Goal: Find specific page/section: Find specific page/section

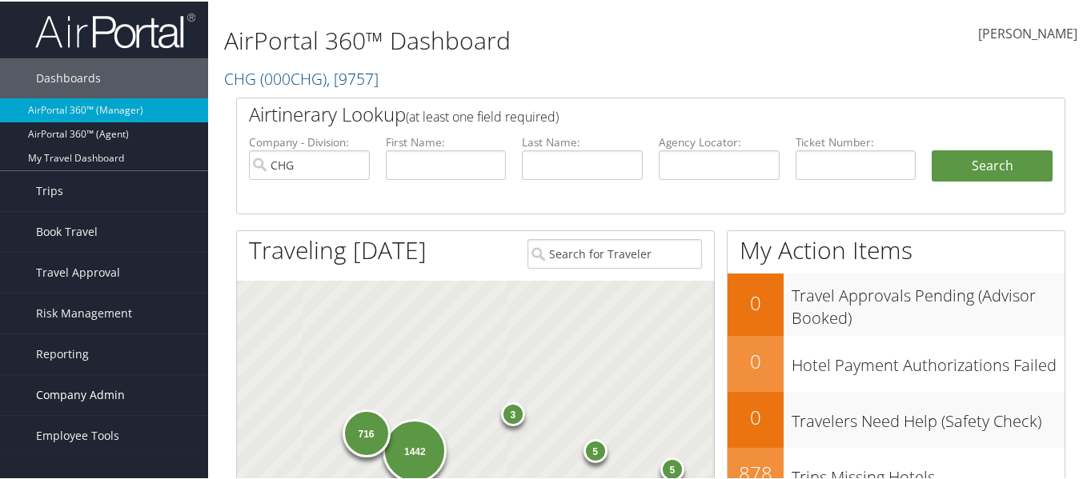
click at [66, 400] on span "Company Admin" at bounding box center [80, 394] width 89 height 40
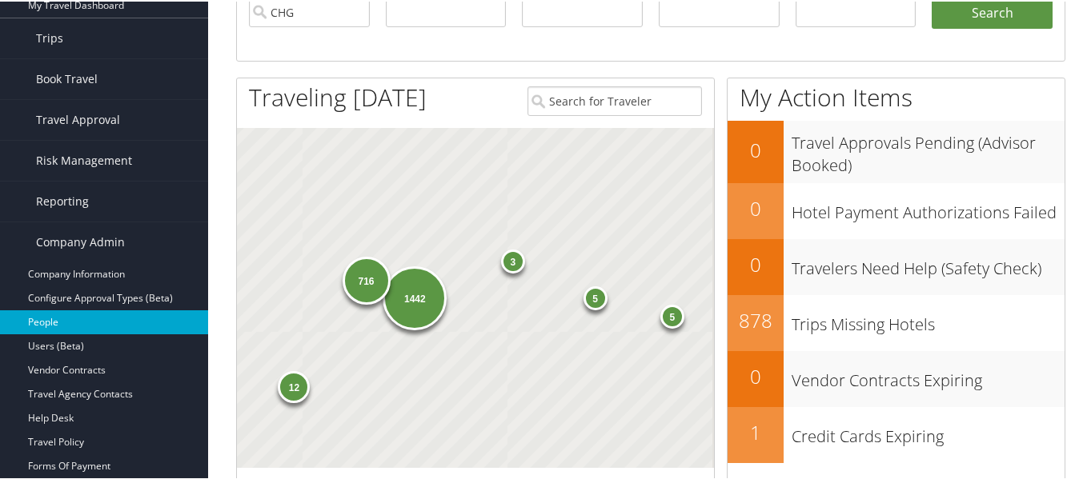
scroll to position [160, 0]
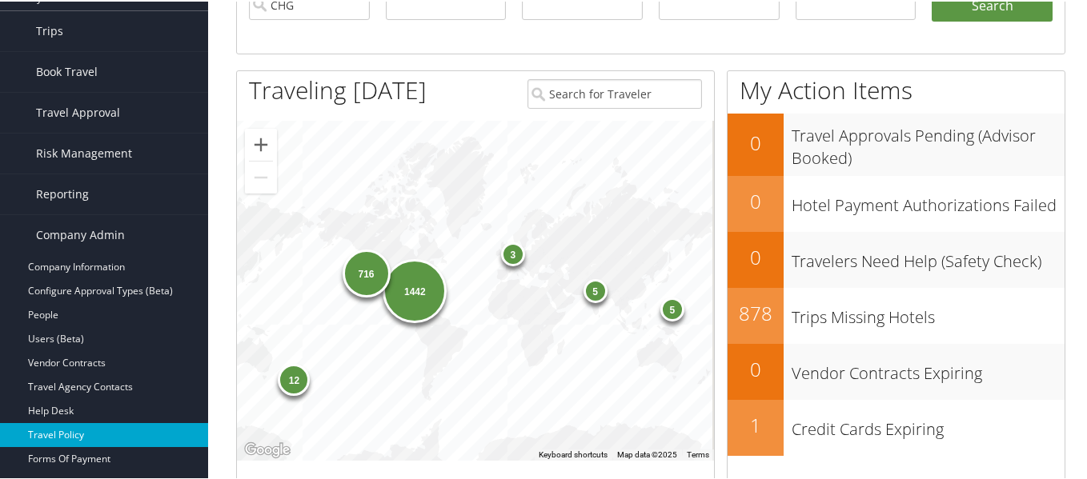
click at [70, 429] on link "Travel Policy" at bounding box center [104, 434] width 208 height 24
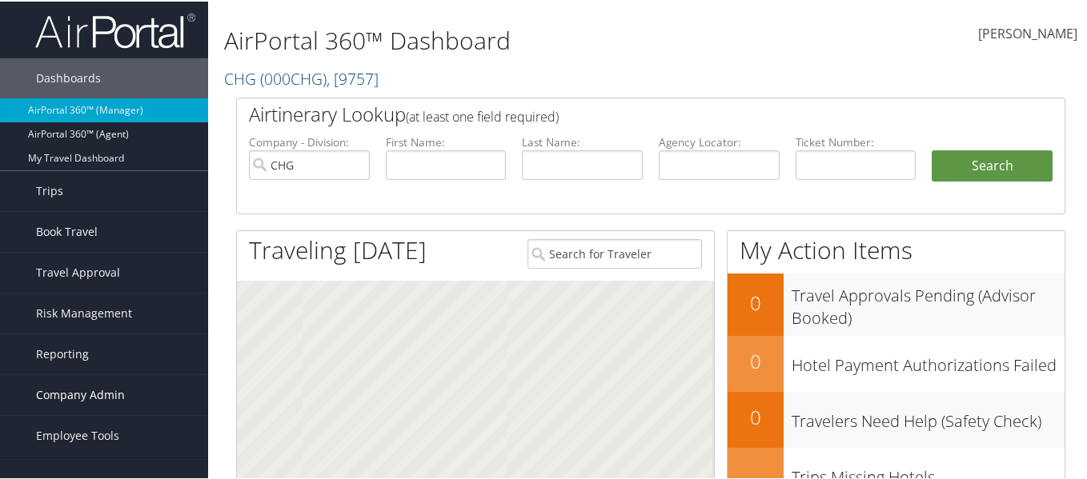
click at [72, 404] on span "Company Admin" at bounding box center [80, 394] width 89 height 40
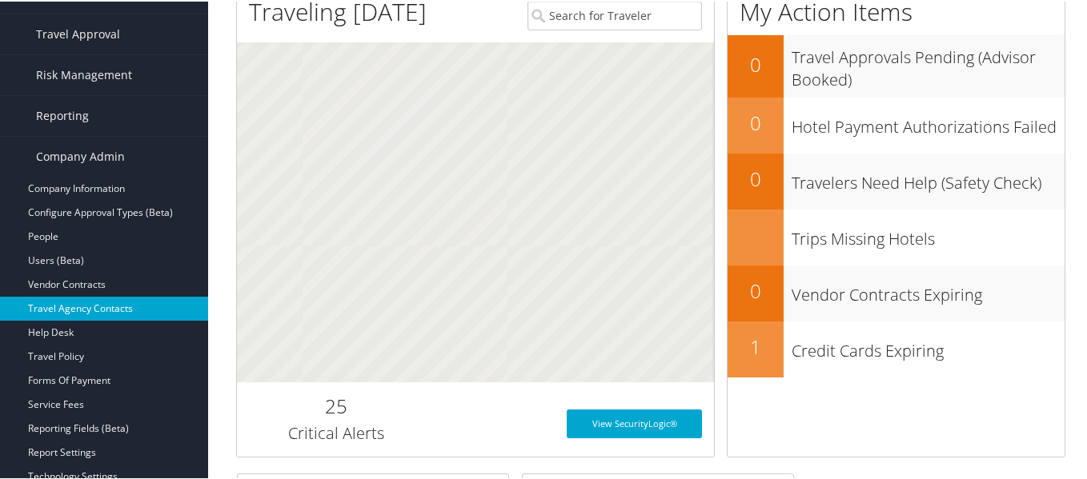
scroll to position [240, 0]
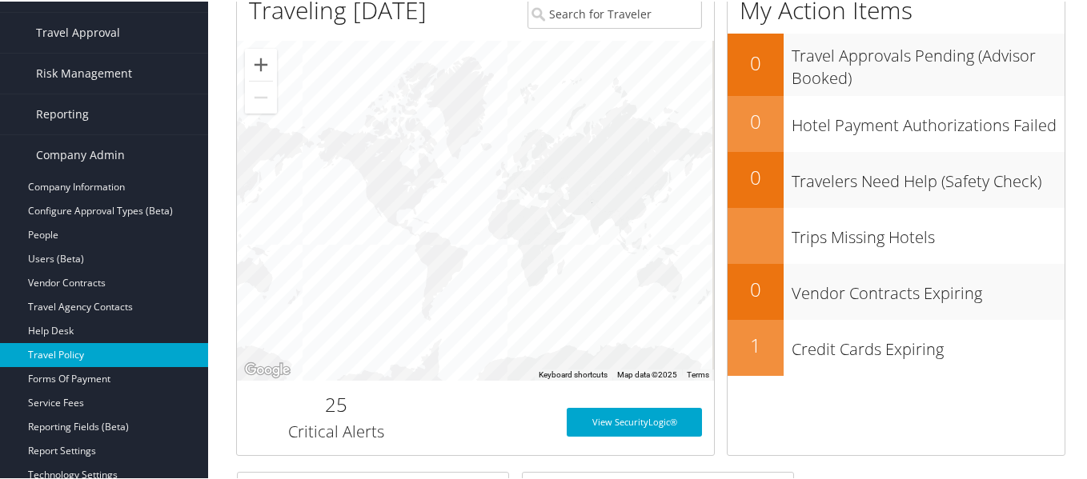
click at [65, 361] on link "Travel Policy" at bounding box center [104, 354] width 208 height 24
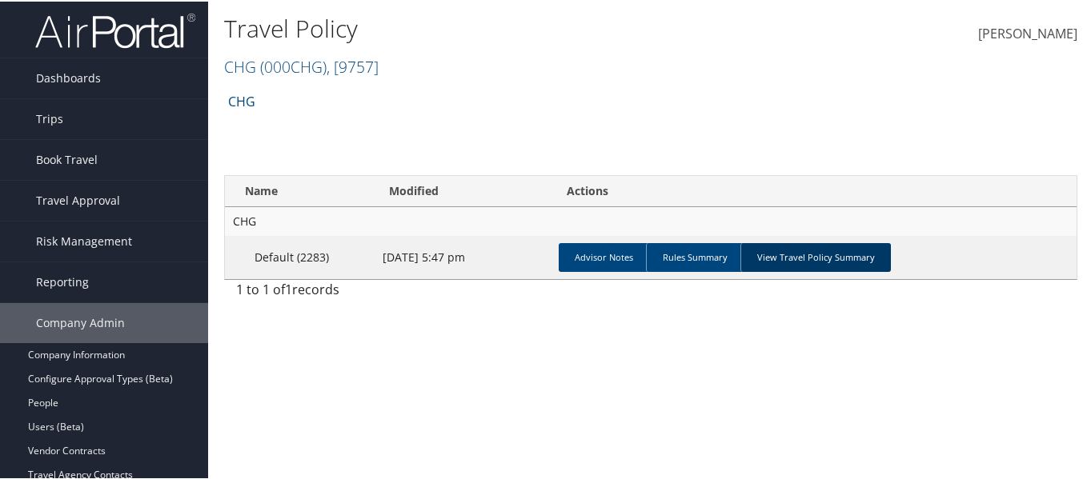
click at [820, 263] on link "View Travel Policy Summary" at bounding box center [815, 256] width 150 height 29
click at [809, 257] on link "View Travel Policy Summary" at bounding box center [815, 256] width 150 height 29
click at [781, 257] on link "View Travel Policy Summary" at bounding box center [815, 256] width 150 height 29
click at [836, 248] on link "View Travel Policy Summary" at bounding box center [815, 256] width 150 height 29
click at [833, 248] on link "View Travel Policy Summary" at bounding box center [815, 256] width 150 height 29
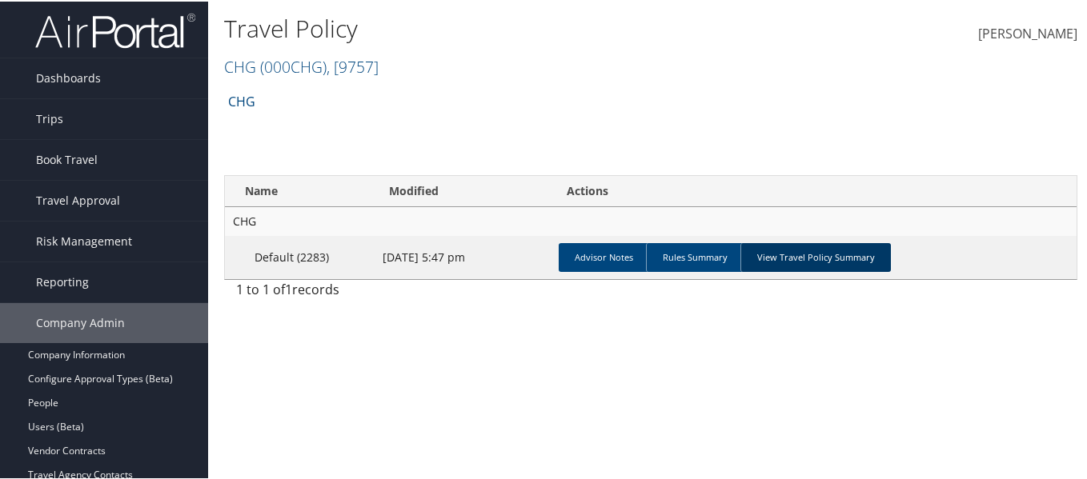
click at [792, 252] on link "View Travel Policy Summary" at bounding box center [815, 256] width 150 height 29
click at [786, 258] on link "View Travel Policy Summary" at bounding box center [815, 256] width 150 height 29
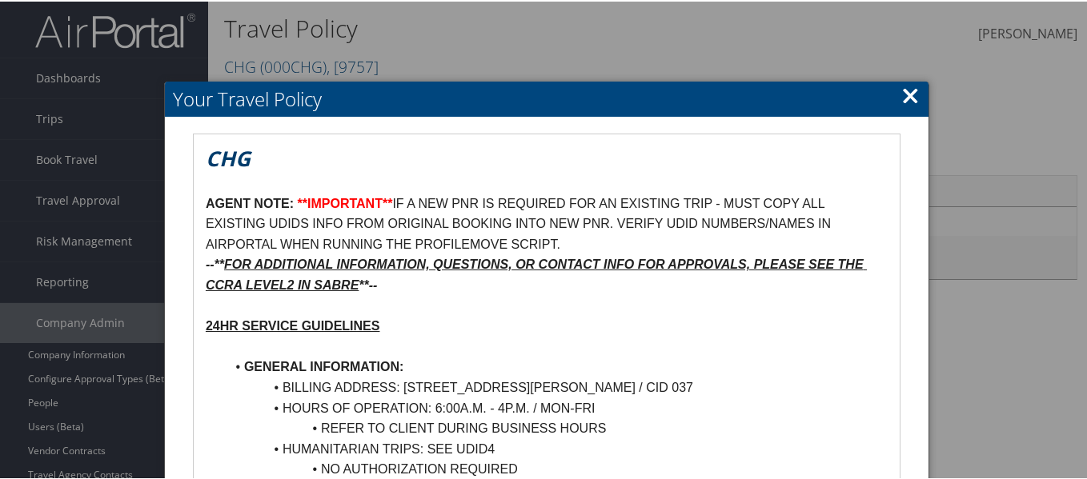
click at [905, 96] on link "×" at bounding box center [910, 94] width 18 height 32
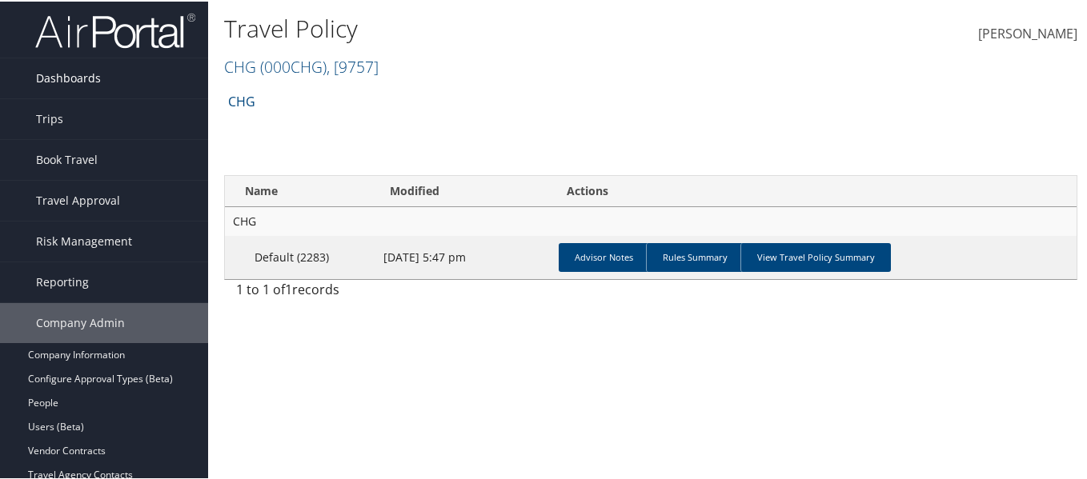
click at [74, 80] on span "Dashboards" at bounding box center [68, 77] width 65 height 40
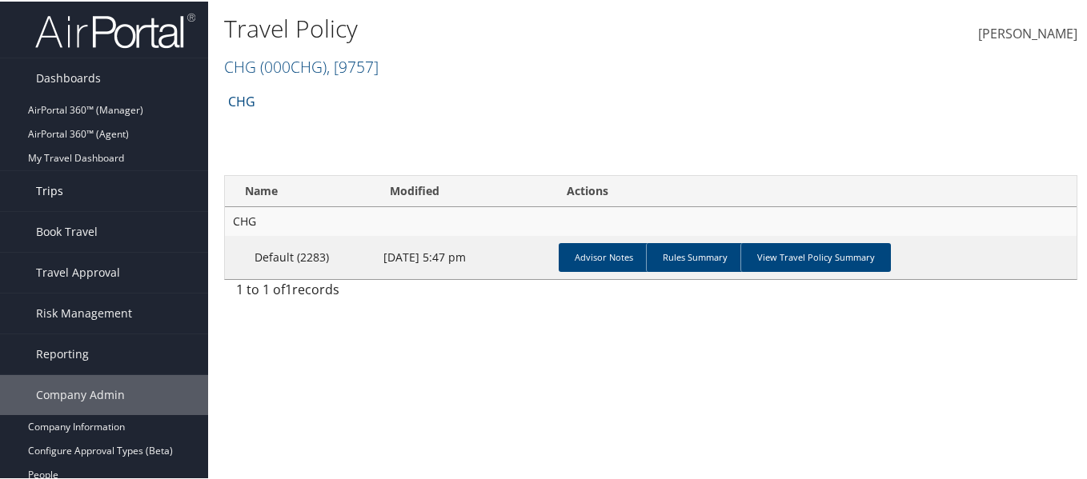
click at [54, 189] on span "Trips" at bounding box center [49, 190] width 27 height 40
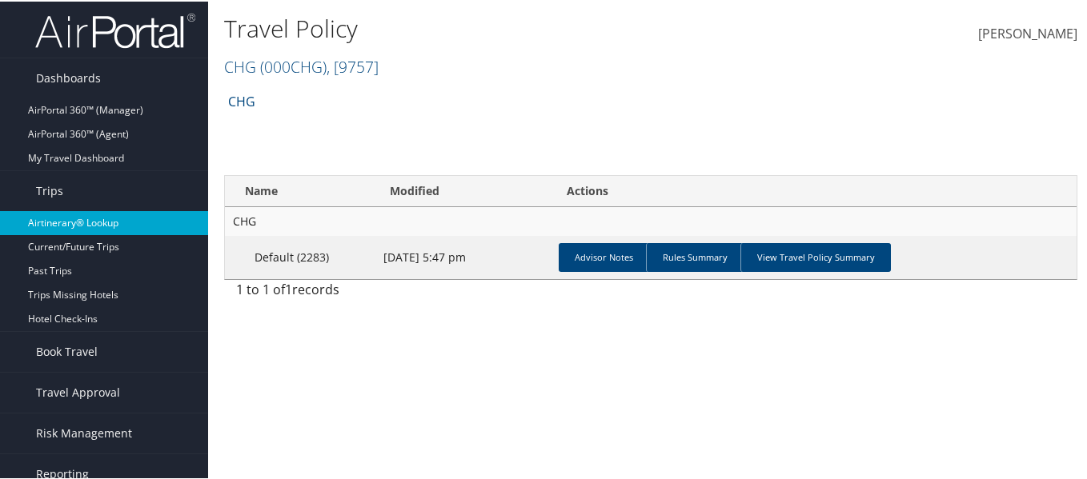
click at [60, 224] on link "Airtinerary® Lookup" at bounding box center [104, 222] width 208 height 24
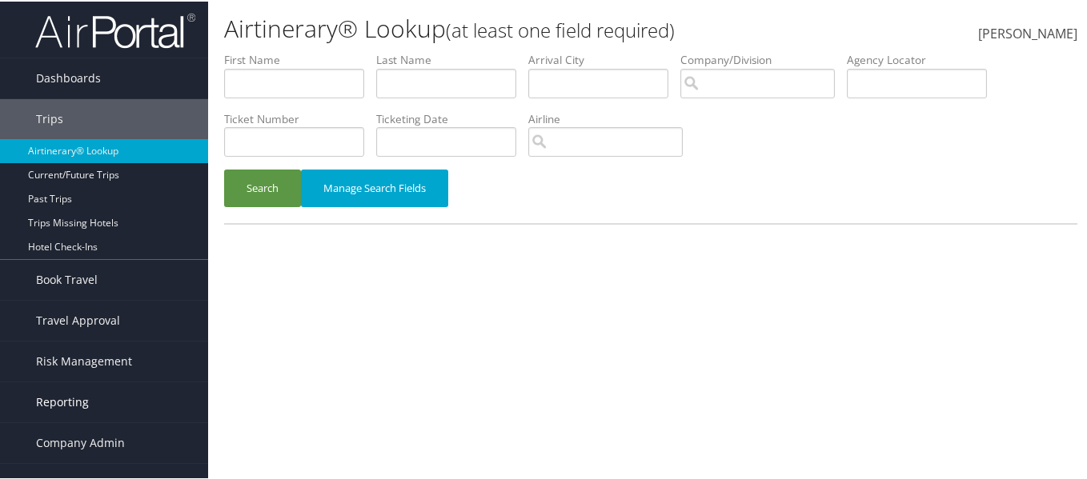
click at [70, 423] on span "Company Admin" at bounding box center [80, 442] width 89 height 40
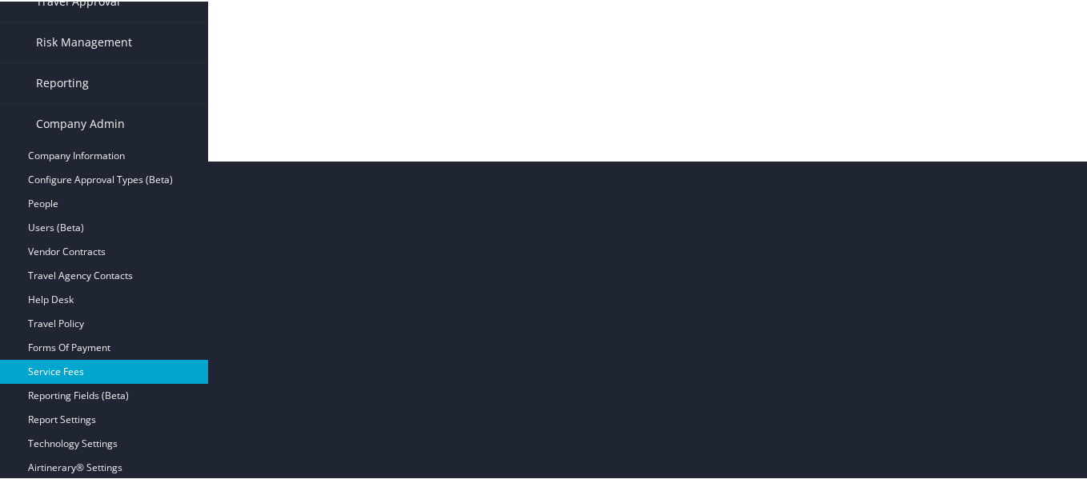
scroll to position [320, 0]
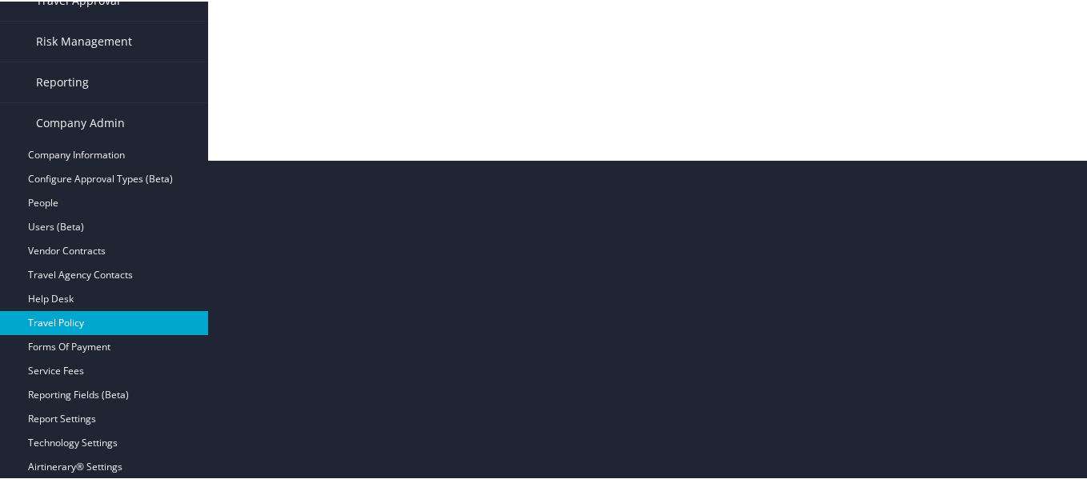
click at [67, 311] on link "Travel Policy" at bounding box center [104, 322] width 208 height 24
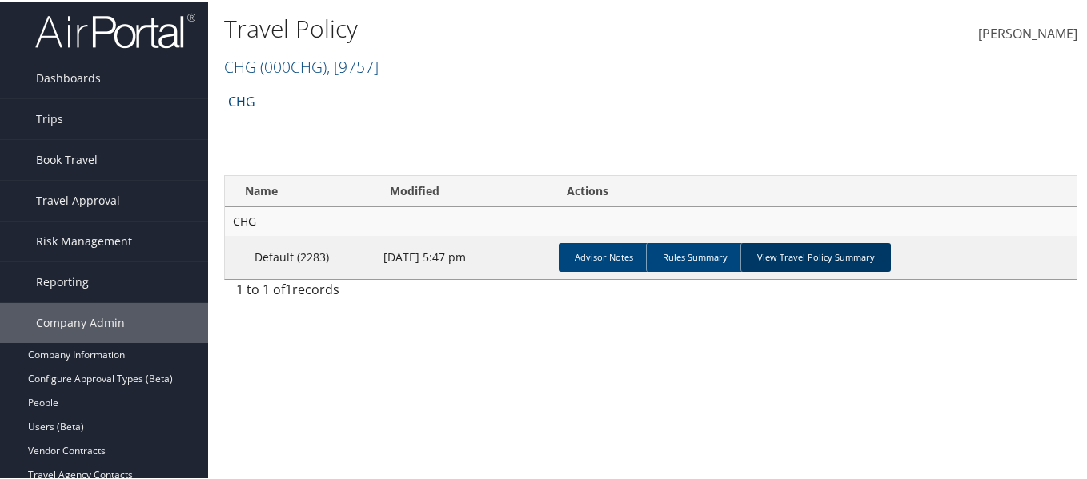
click at [797, 249] on link "View Travel Policy Summary" at bounding box center [815, 256] width 150 height 29
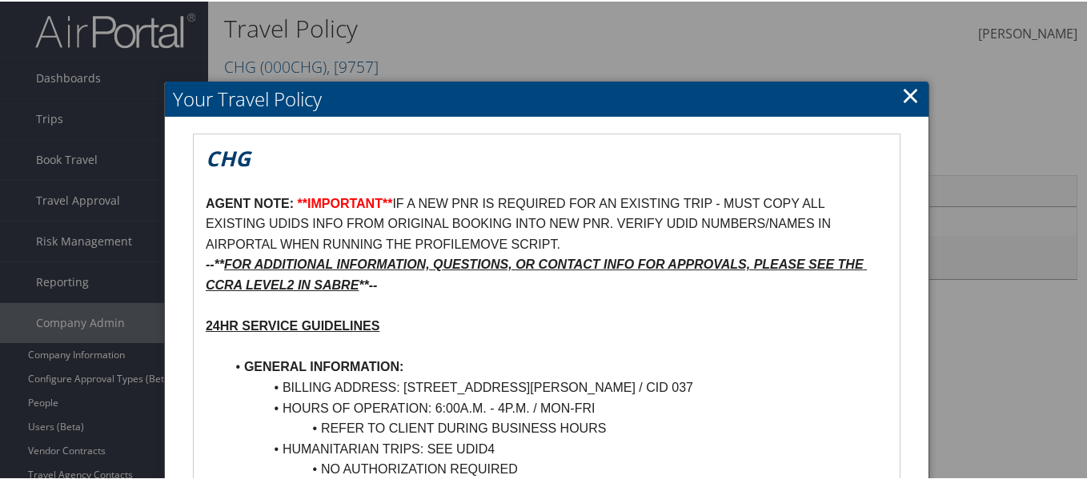
click at [911, 90] on link "×" at bounding box center [910, 94] width 18 height 32
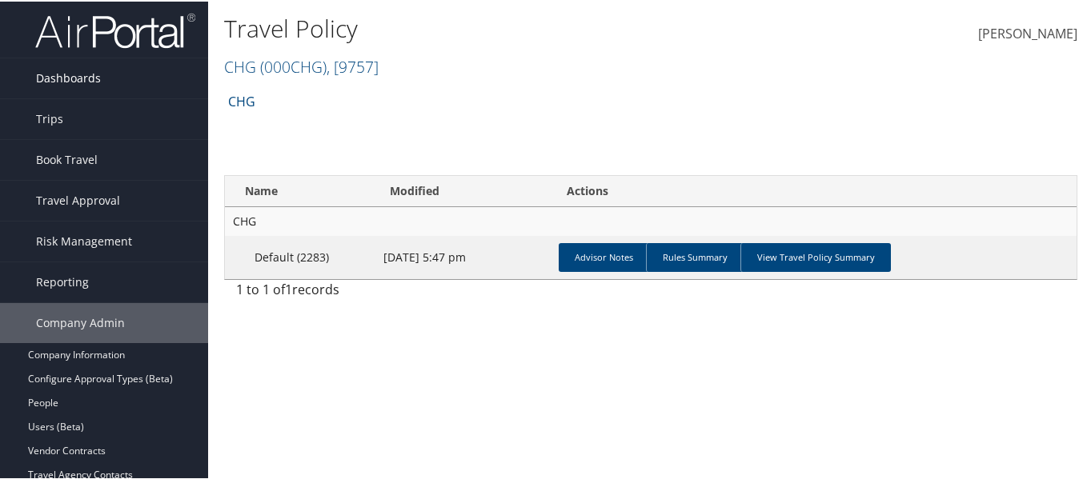
click at [58, 82] on span "Dashboards" at bounding box center [68, 77] width 65 height 40
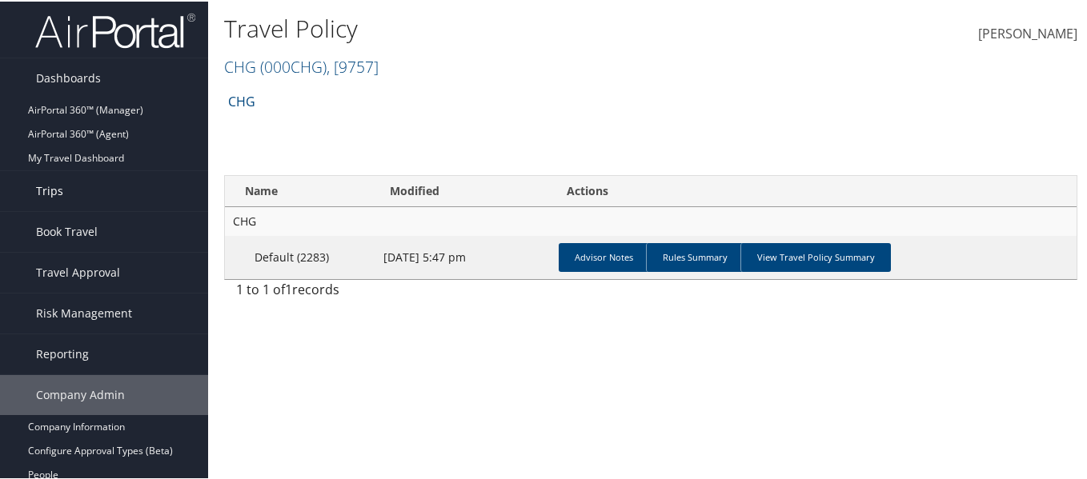
click at [58, 202] on span "Trips" at bounding box center [49, 190] width 27 height 40
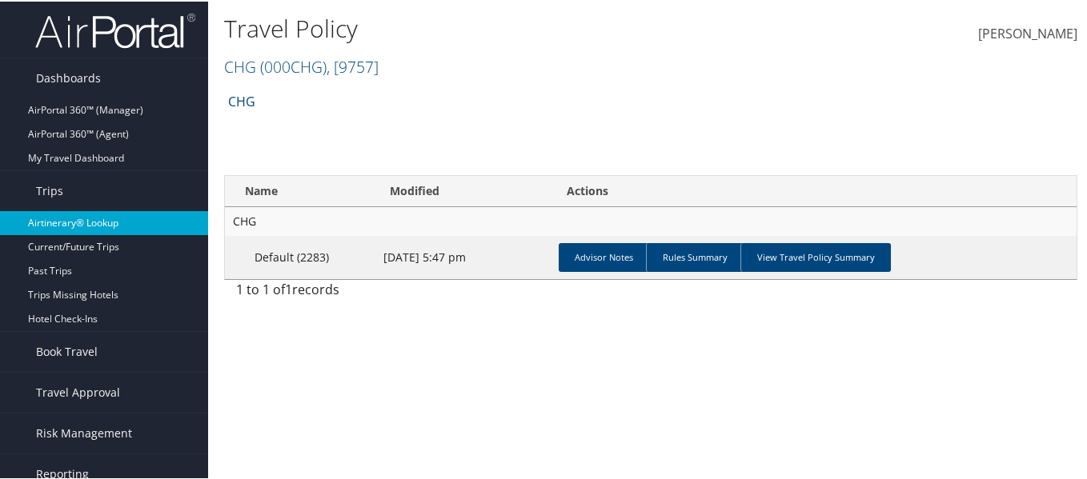
click at [93, 225] on link "Airtinerary® Lookup" at bounding box center [104, 222] width 208 height 24
